Goal: Transaction & Acquisition: Purchase product/service

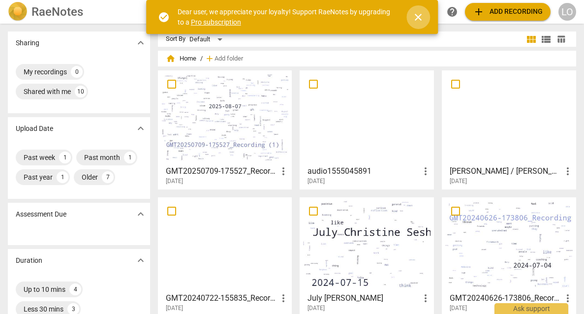
click at [418, 17] on span "close" at bounding box center [418, 17] width 12 height 12
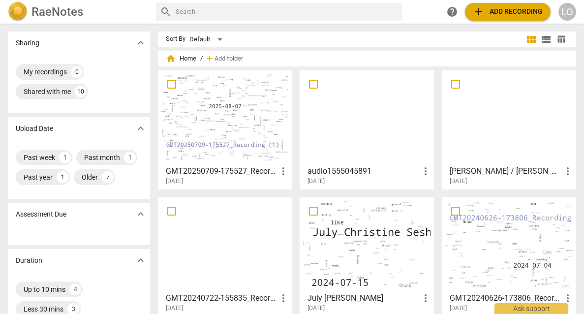
click at [497, 11] on span "add Add recording" at bounding box center [508, 12] width 70 height 12
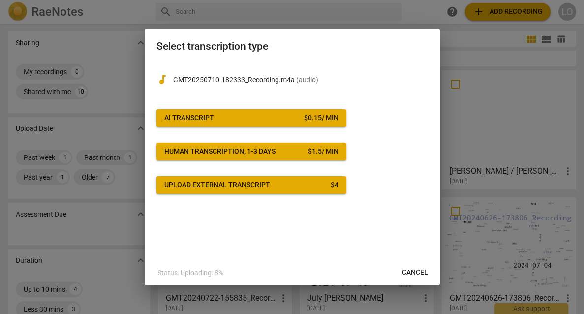
click at [312, 116] on div "$ 0.15 / min" at bounding box center [321, 118] width 34 height 10
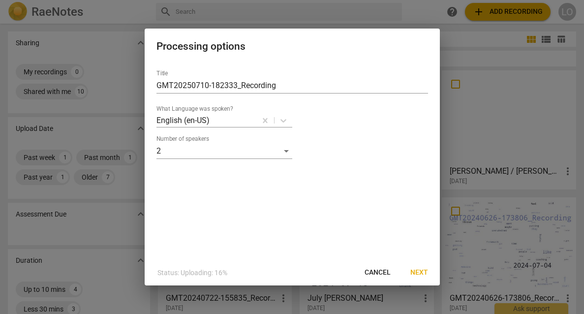
click at [417, 271] on span "Next" at bounding box center [419, 273] width 18 height 10
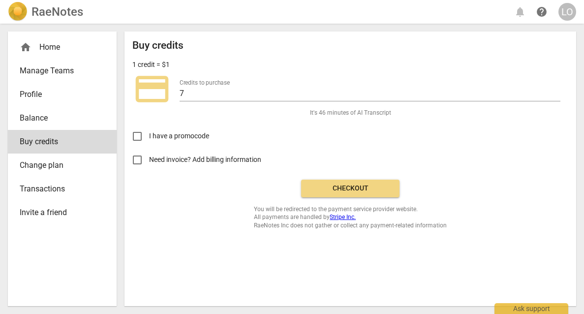
click at [356, 185] on span "Checkout" at bounding box center [350, 188] width 83 height 10
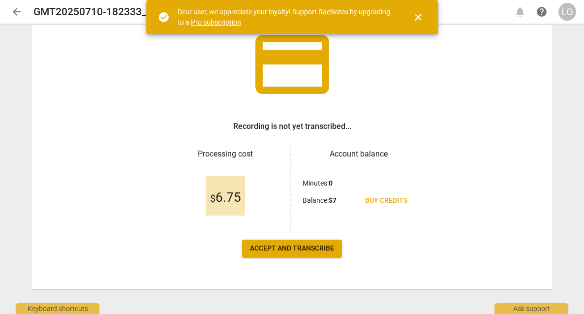
scroll to position [69, 0]
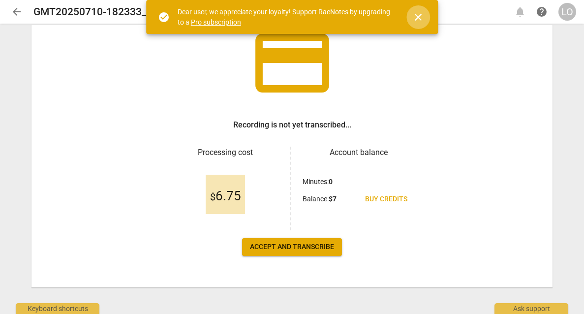
click at [418, 15] on span "close" at bounding box center [418, 17] width 12 height 12
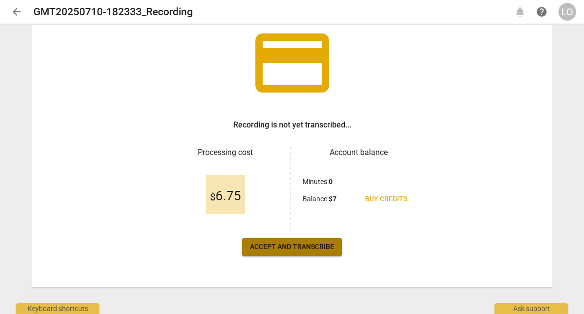
click at [291, 246] on span "Accept and transcribe" at bounding box center [292, 247] width 84 height 10
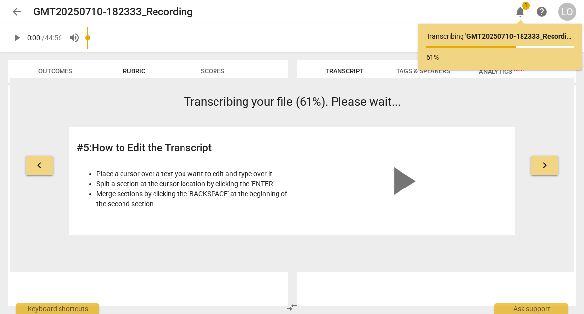
scroll to position [0, 0]
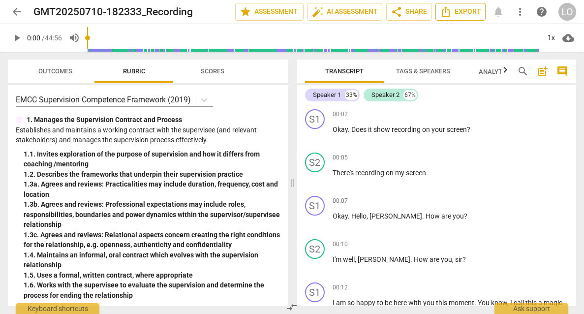
click at [459, 12] on span "Export" at bounding box center [460, 12] width 41 height 12
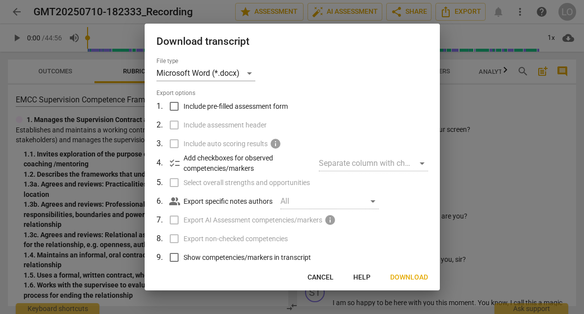
click at [403, 275] on span "Download" at bounding box center [409, 277] width 38 height 10
